Goal: Task Accomplishment & Management: Use online tool/utility

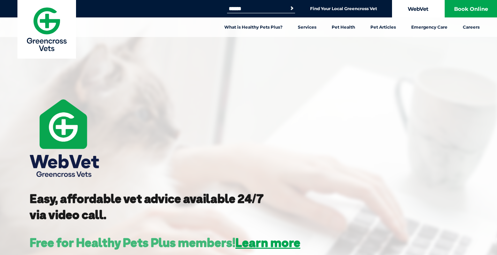
click at [420, 7] on link "WebVet" at bounding box center [418, 8] width 52 height 17
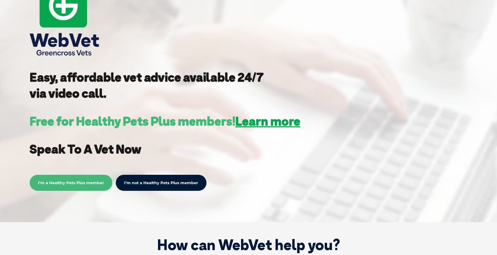
scroll to position [146, 0]
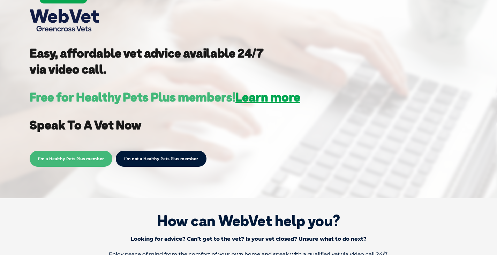
click at [83, 162] on span "I’m a Healthy Pets Plus member" at bounding box center [71, 159] width 83 height 16
